Goal: Task Accomplishment & Management: Use online tool/utility

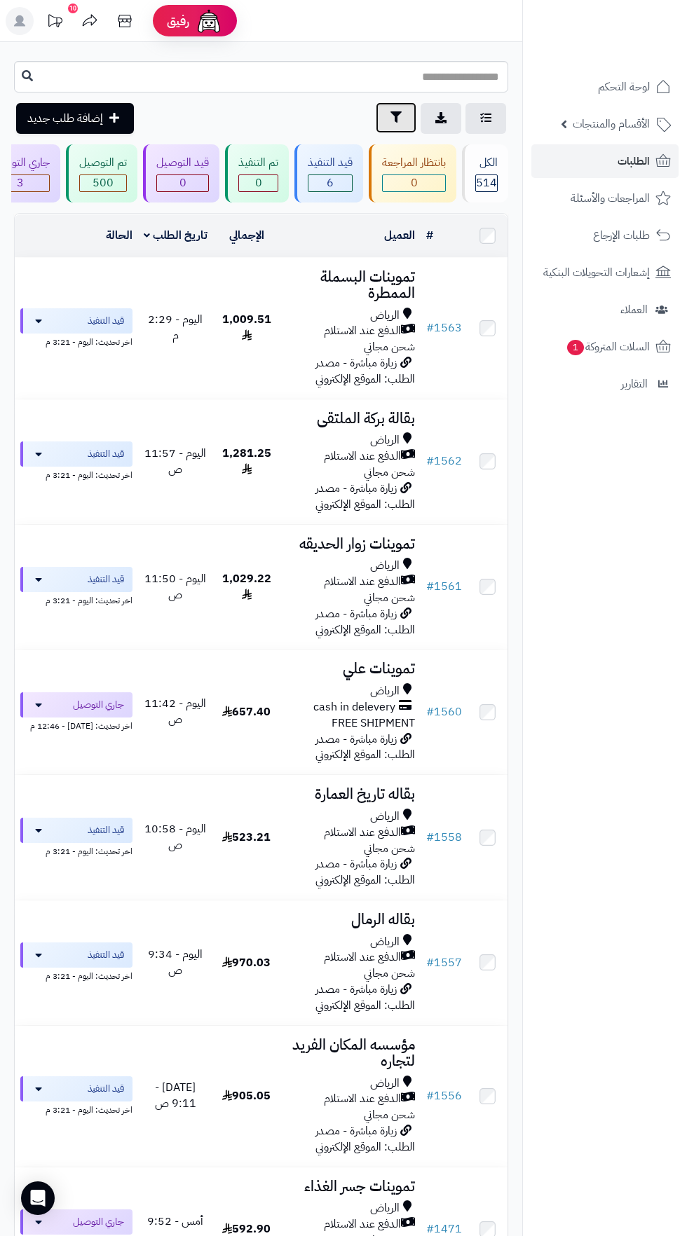
click at [395, 118] on icon "button" at bounding box center [395, 116] width 11 height 11
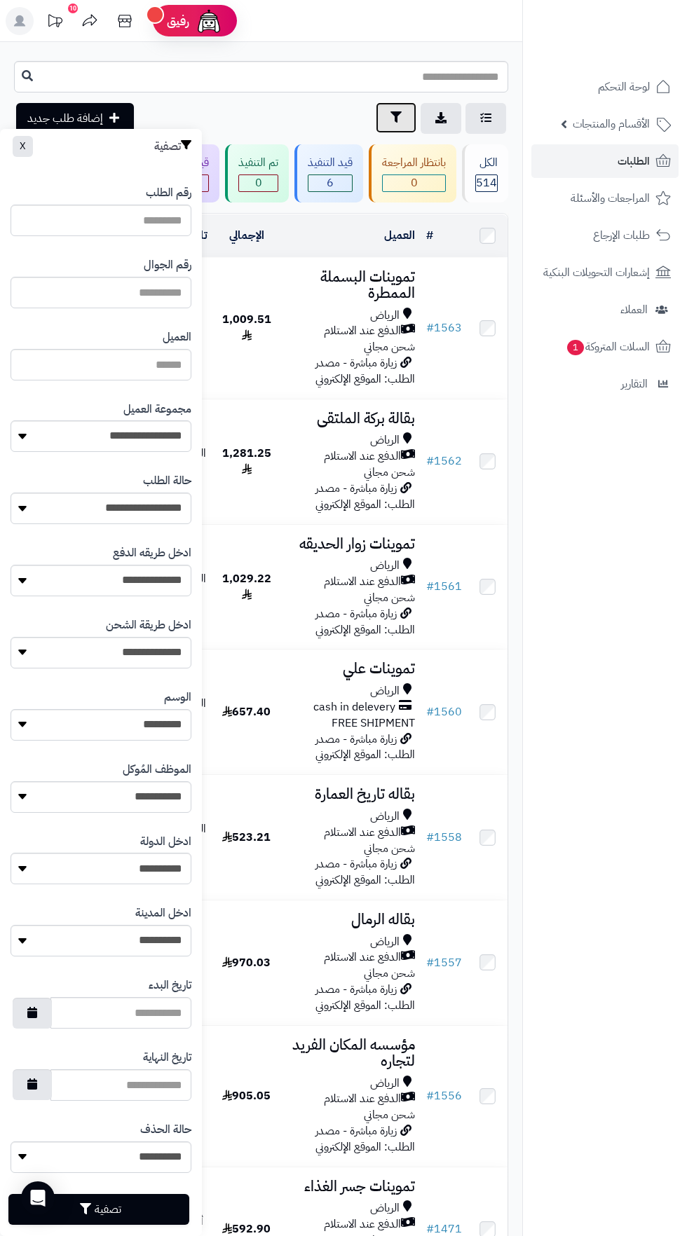
scroll to position [21, 0]
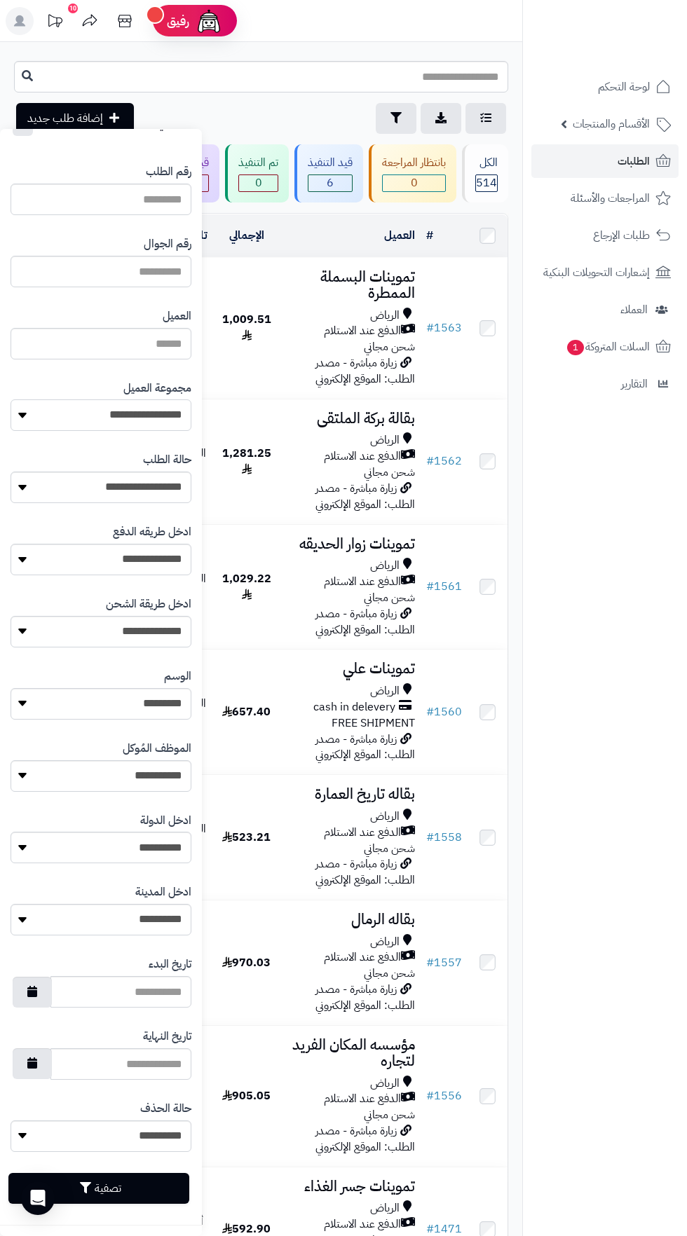
click at [148, 416] on select "**********" at bounding box center [101, 415] width 181 height 32
select select "*"
click at [156, 1196] on button "تصفية" at bounding box center [98, 1187] width 181 height 31
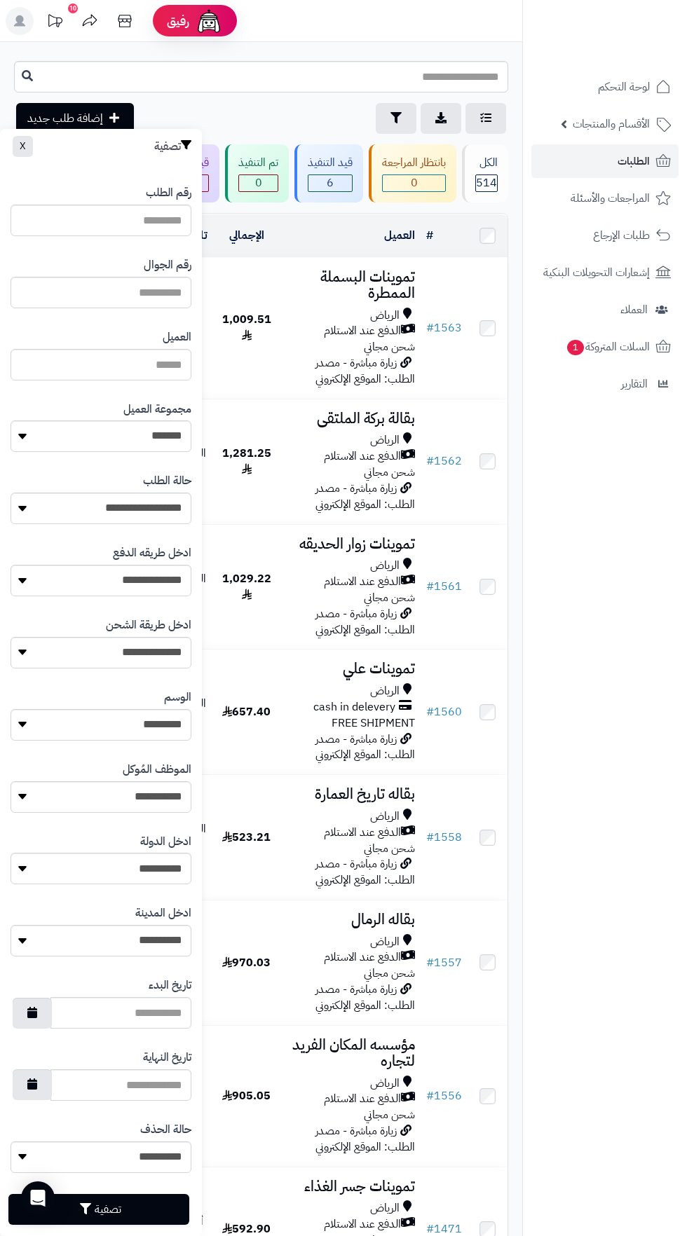
click at [596, 638] on nav "لوحة التحكم الأقسام والمنتجات المنتجات الأقسام الماركات مواصفات المنتجات مواصفا…" at bounding box center [604, 636] width 165 height 1236
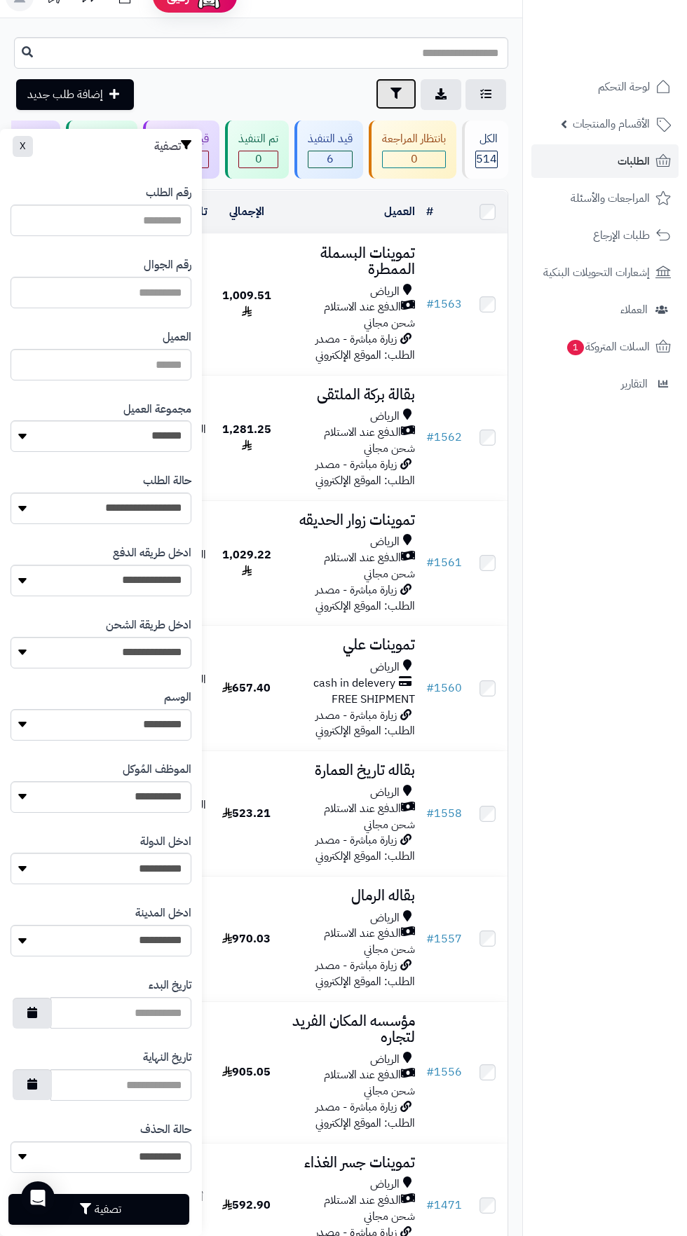
click at [395, 94] on icon "button" at bounding box center [395, 93] width 11 height 11
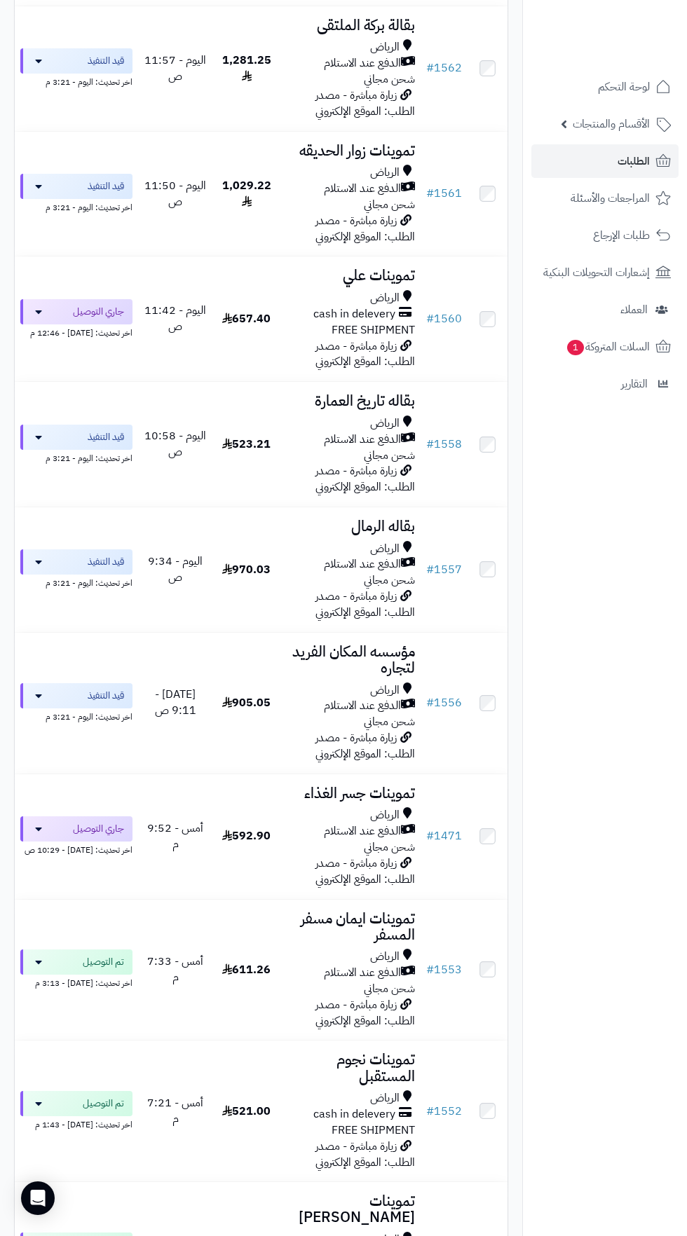
scroll to position [0, 0]
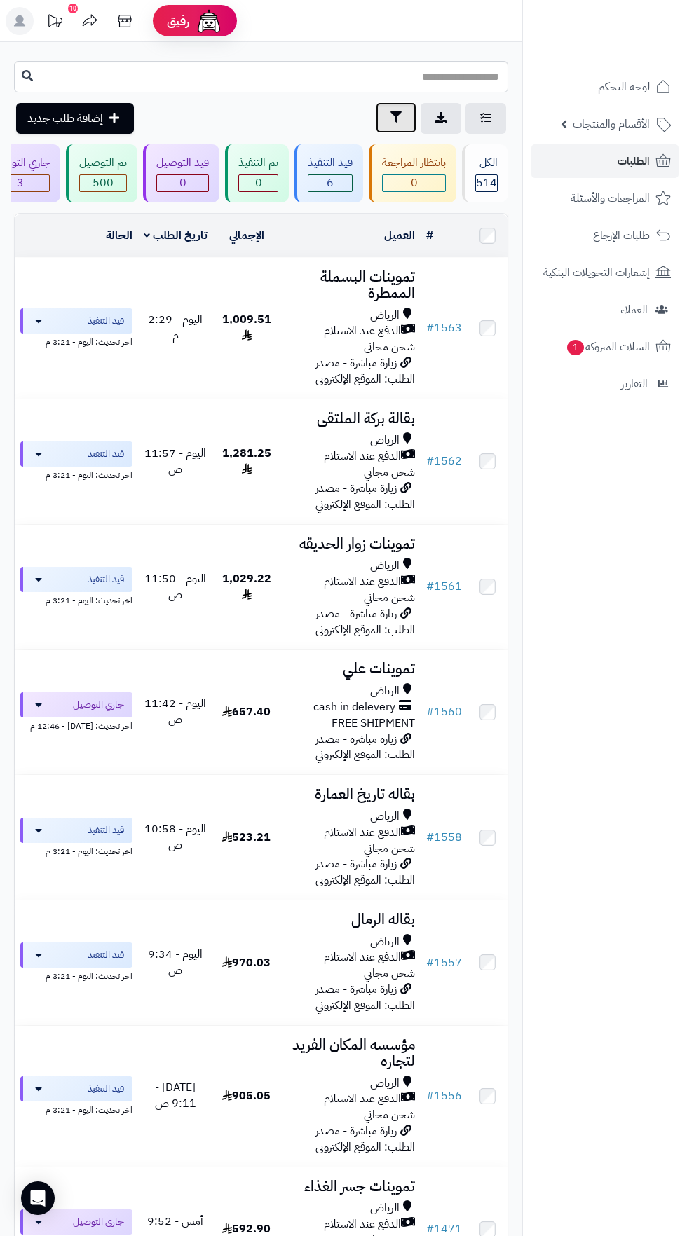
click at [392, 121] on icon "button" at bounding box center [395, 116] width 11 height 11
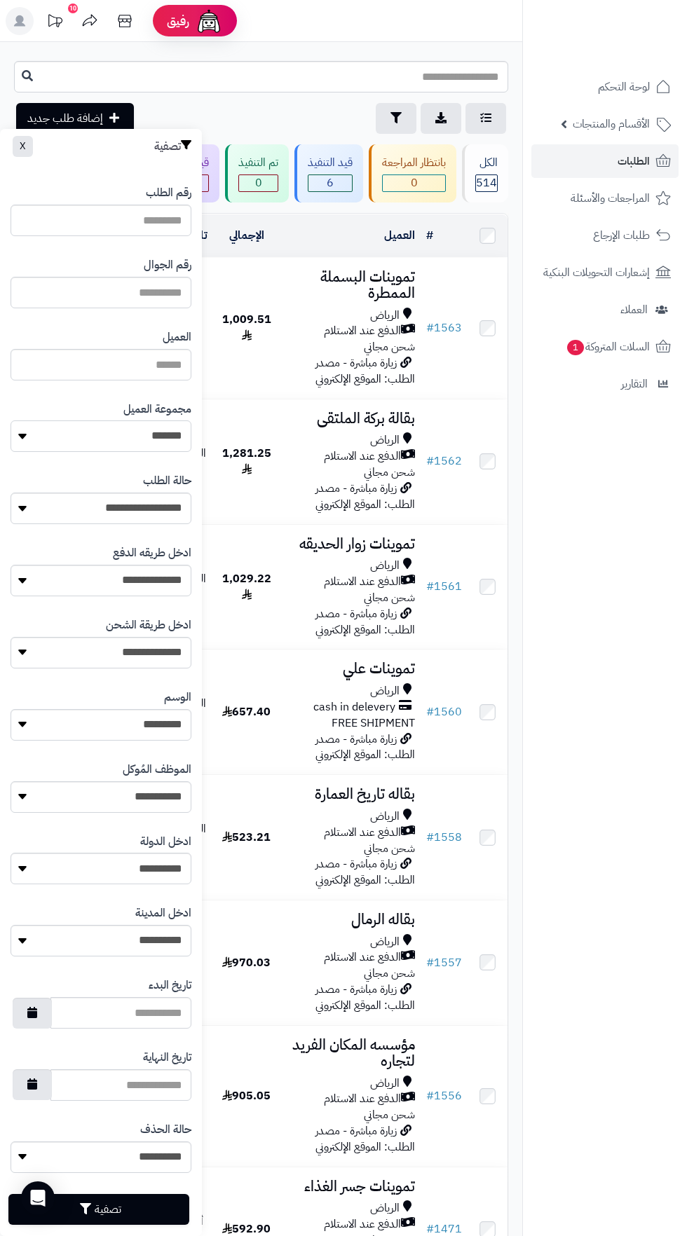
click at [147, 436] on select "**********" at bounding box center [101, 436] width 181 height 32
click at [152, 1200] on button "تصفية" at bounding box center [98, 1208] width 181 height 31
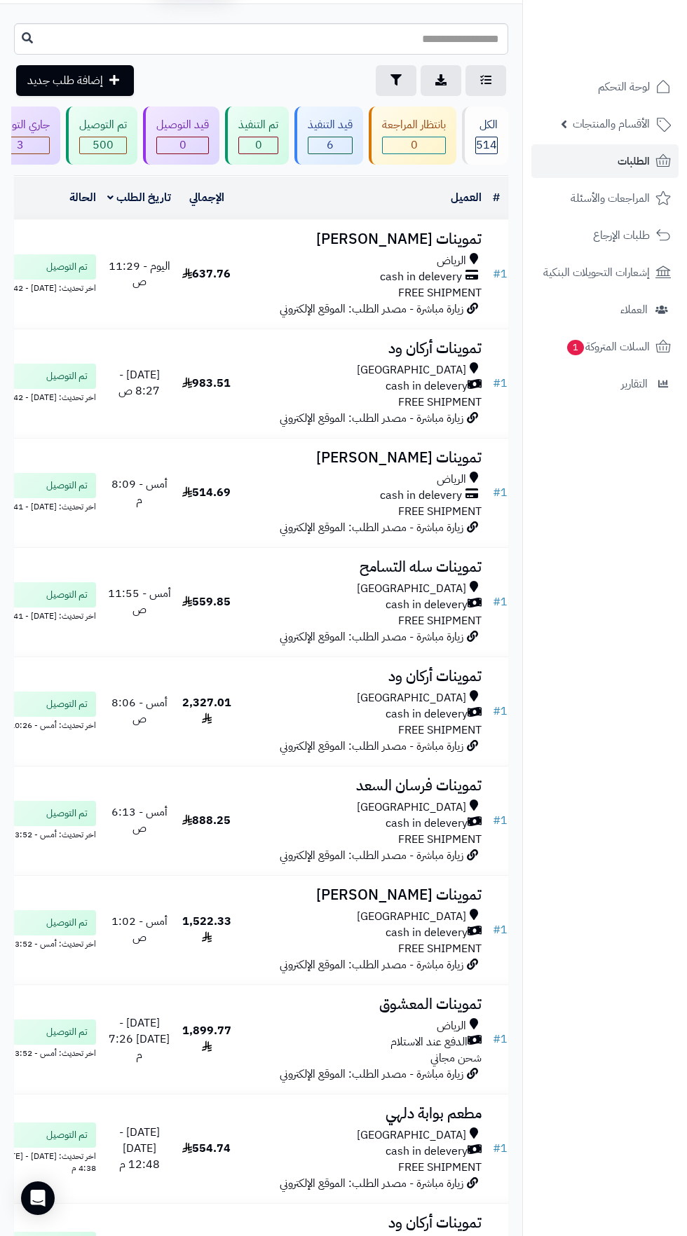
scroll to position [41, 0]
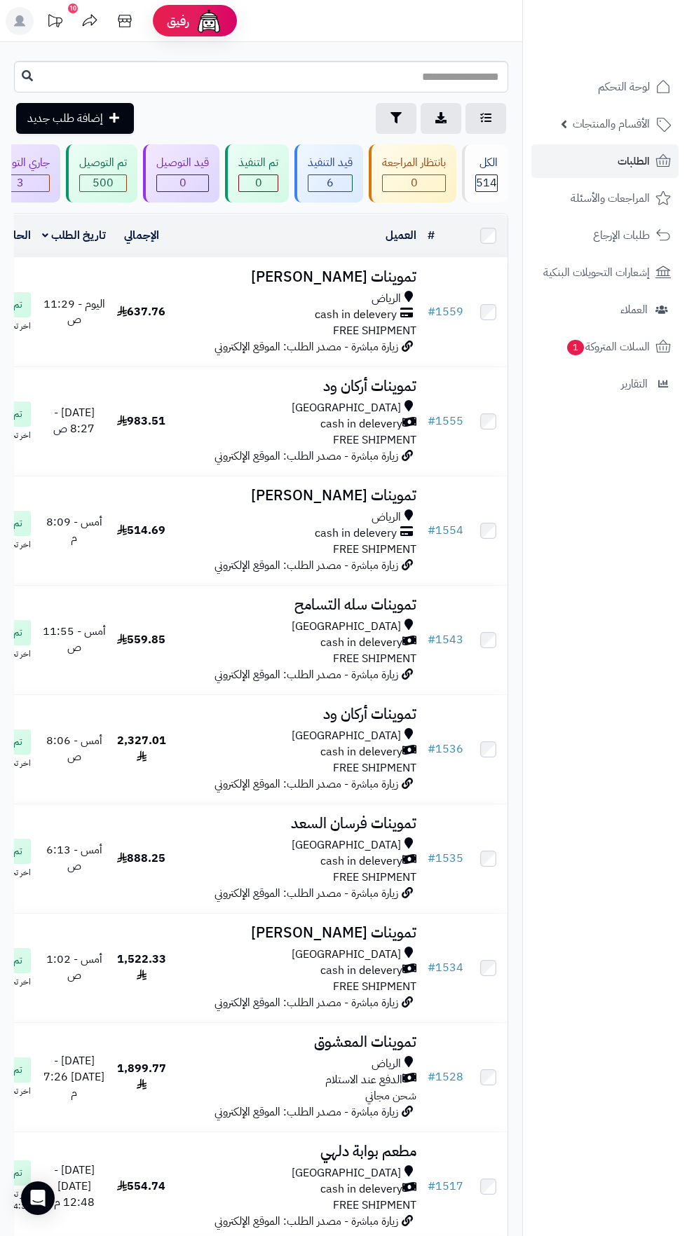
scroll to position [9, 0]
